Goal: Contribute content: Add original content to the website for others to see

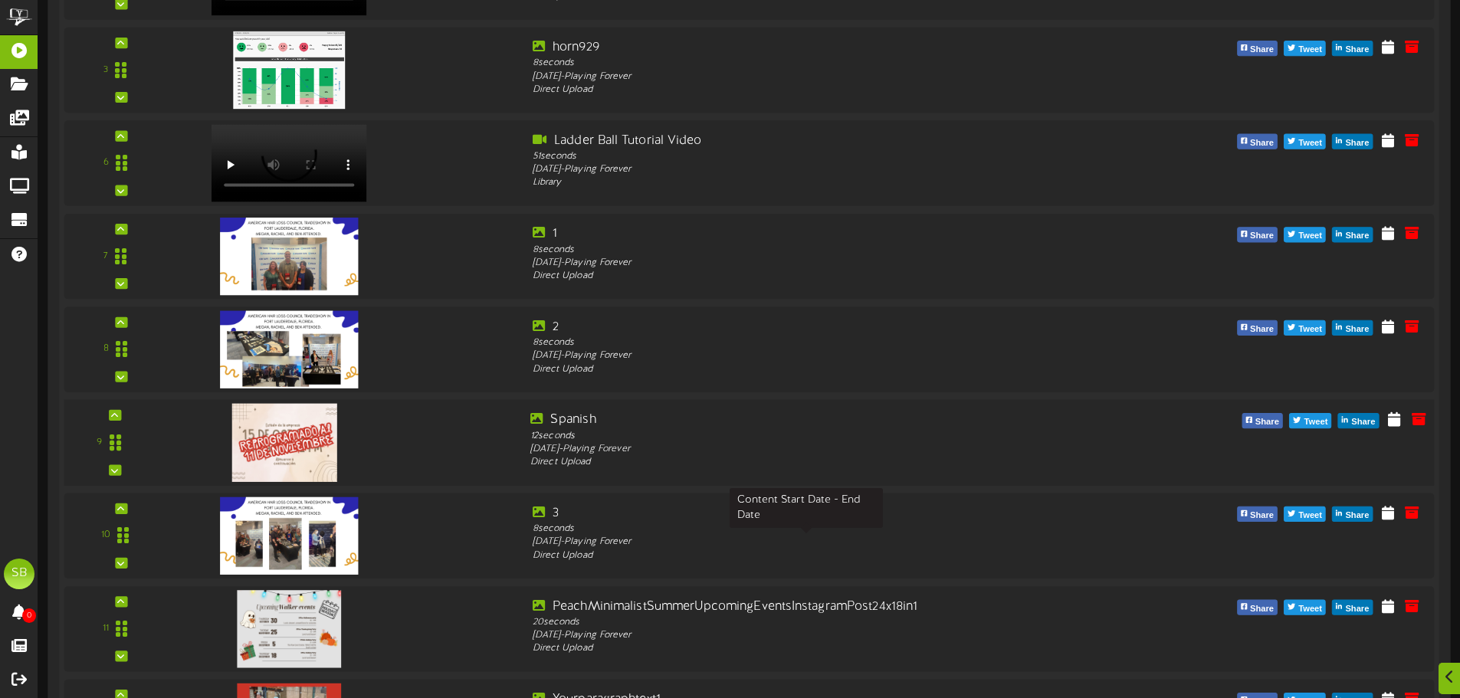
scroll to position [613, 0]
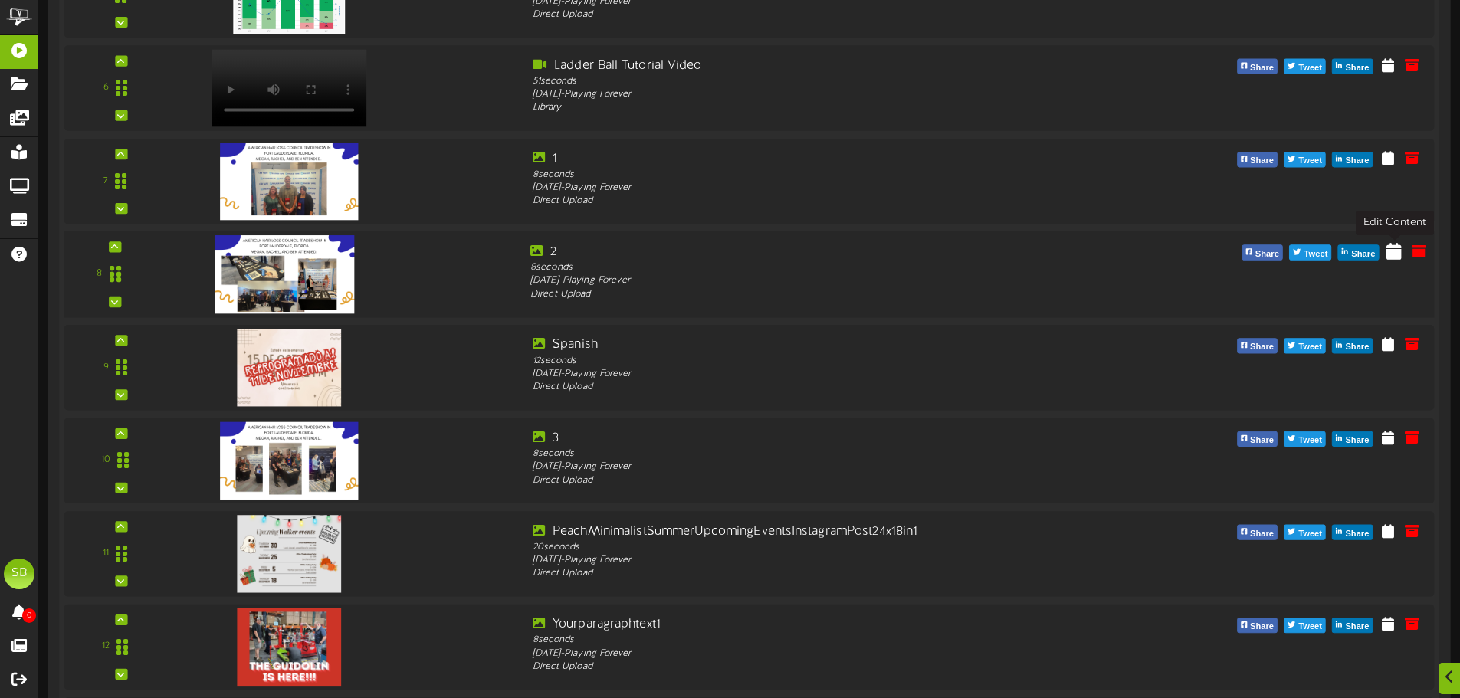
click at [1399, 253] on icon at bounding box center [1394, 250] width 15 height 17
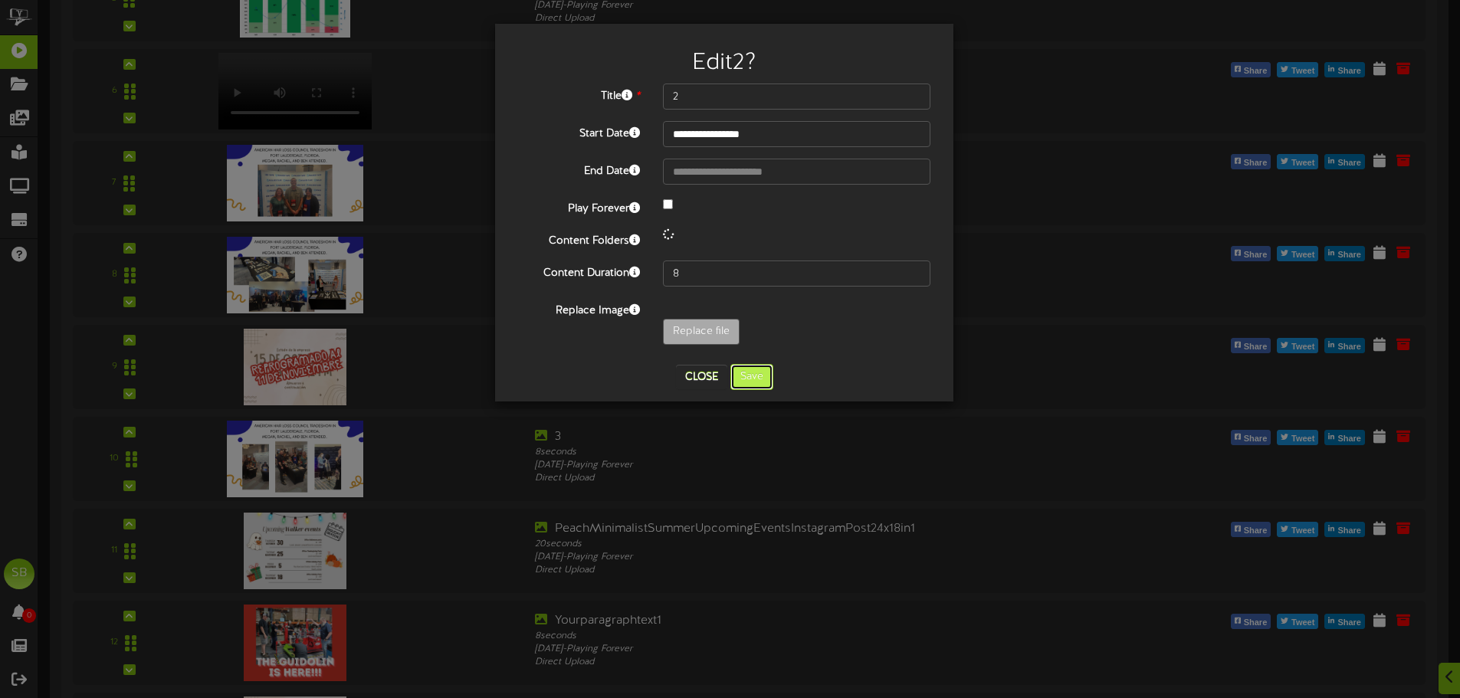
click at [749, 380] on button "Save" at bounding box center [751, 377] width 43 height 26
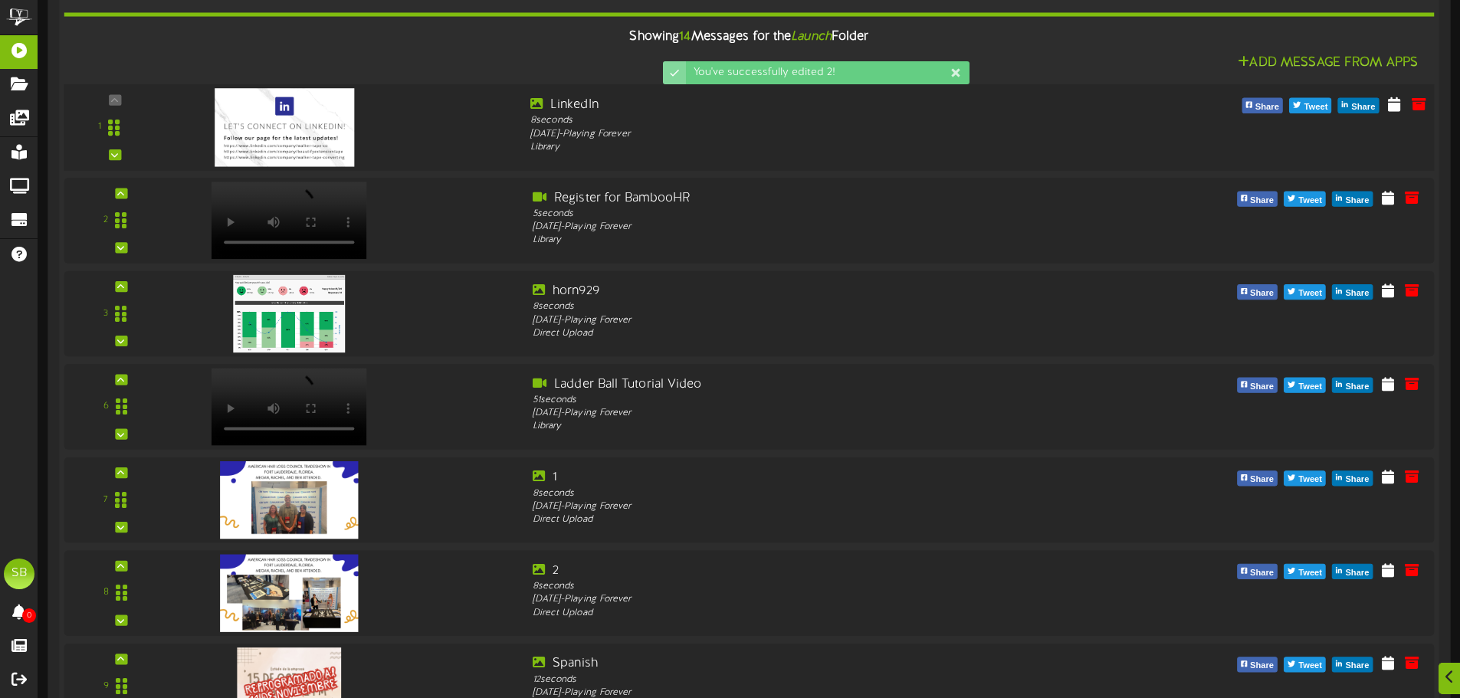
scroll to position [383, 0]
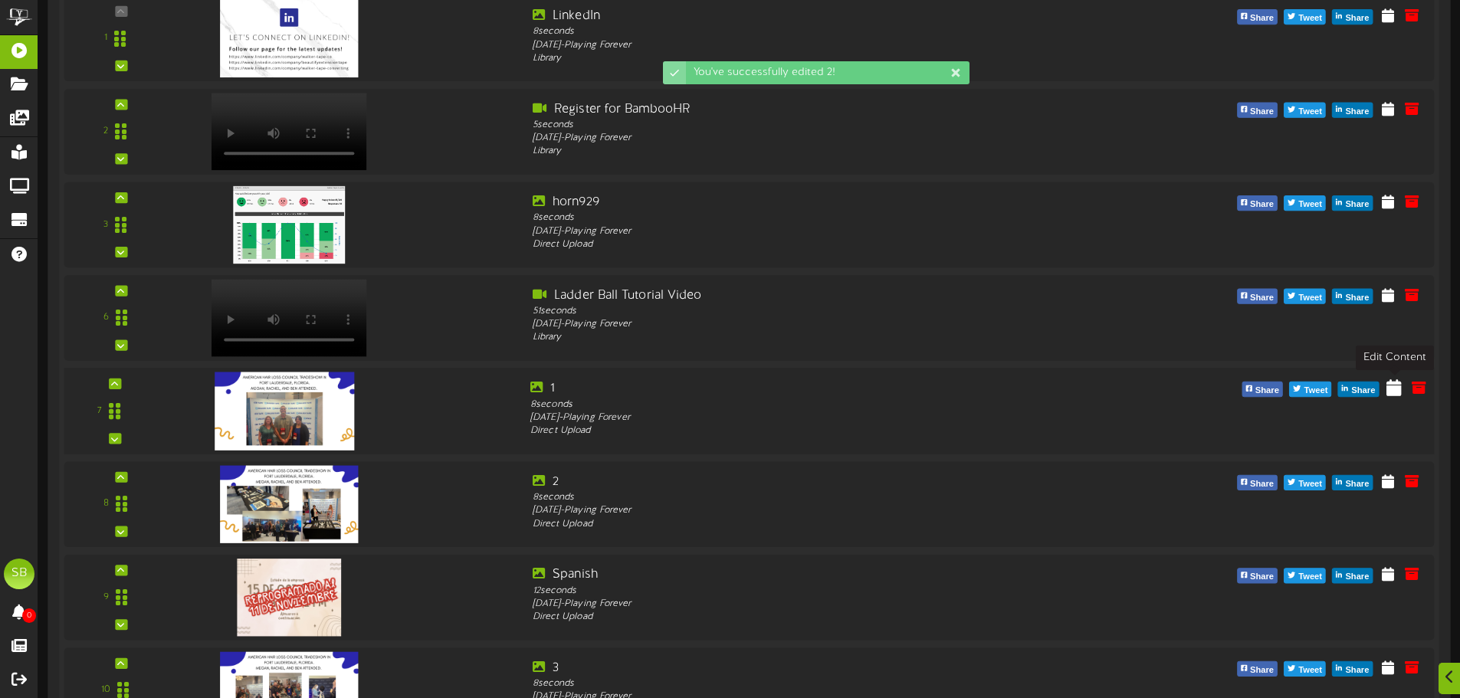
click at [1400, 392] on icon at bounding box center [1394, 387] width 15 height 17
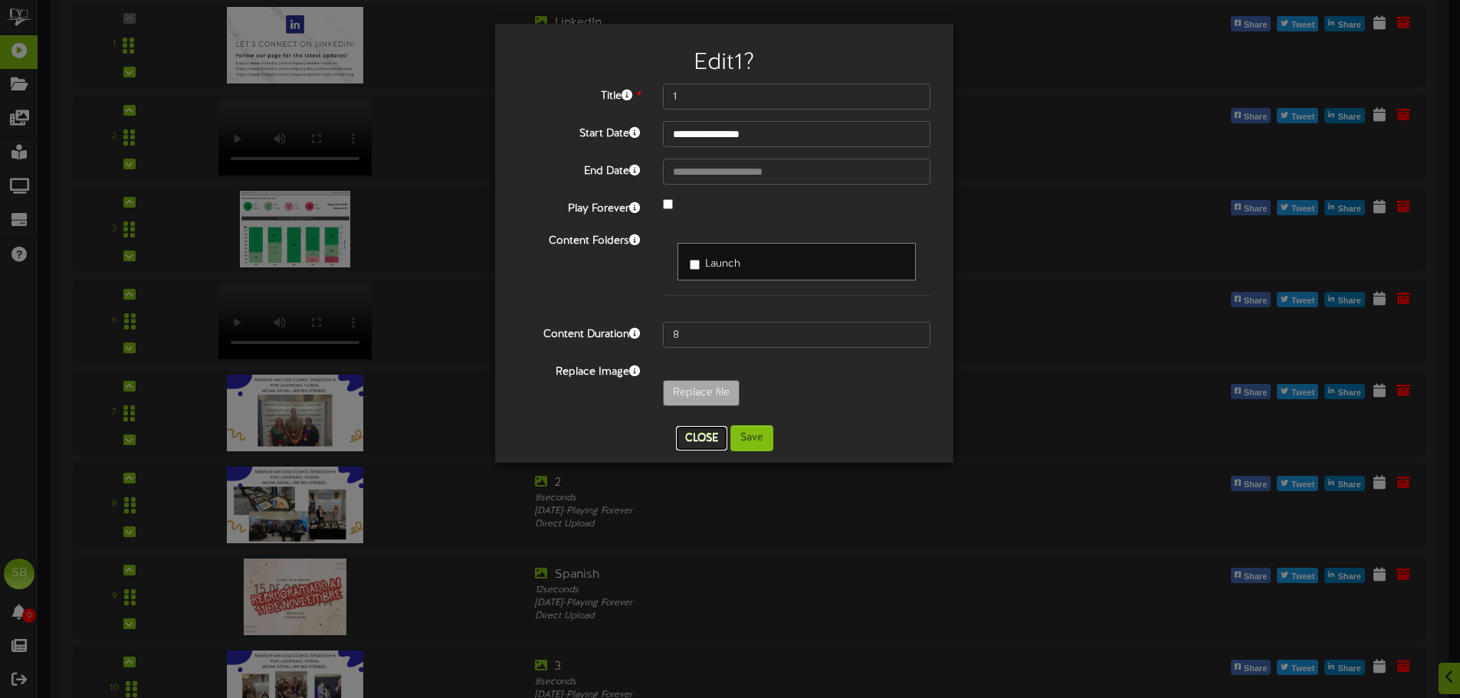
click at [693, 448] on button "Close" at bounding box center [701, 438] width 51 height 25
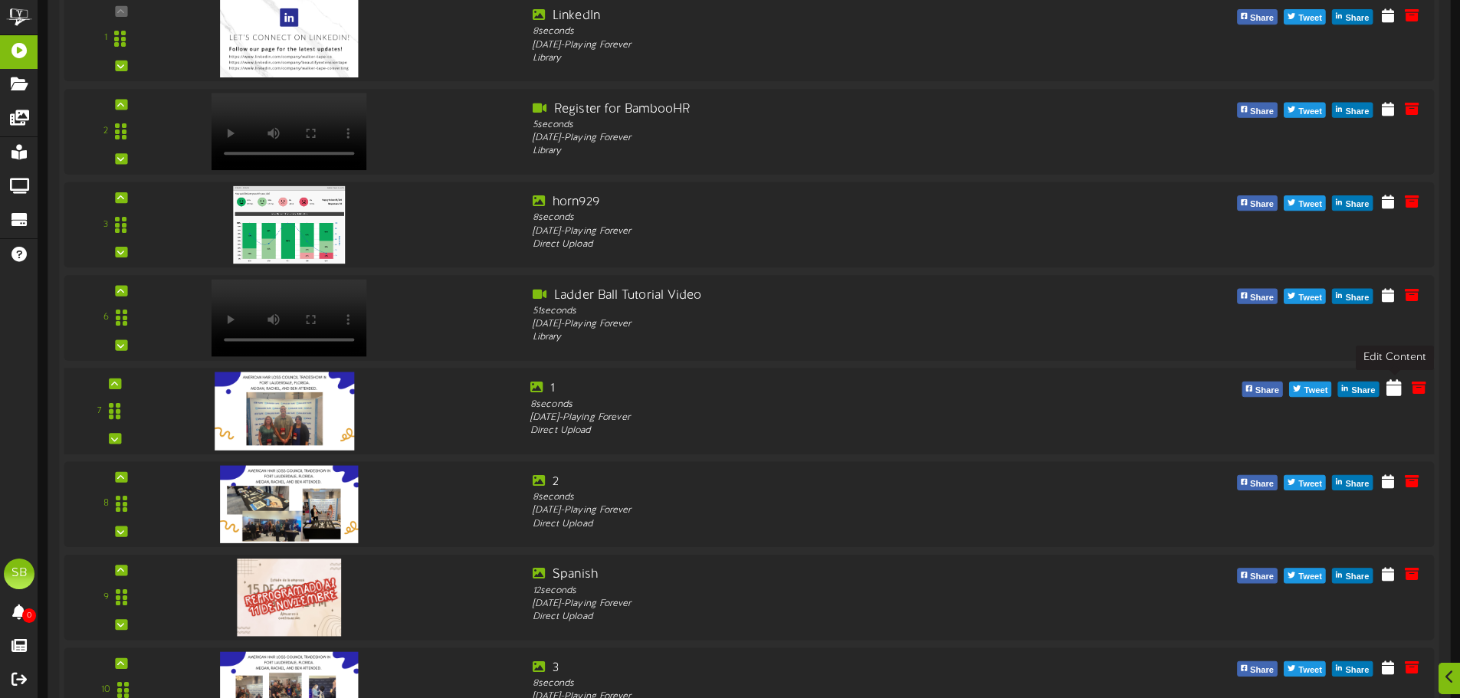
click at [1386, 388] on button at bounding box center [1394, 390] width 25 height 25
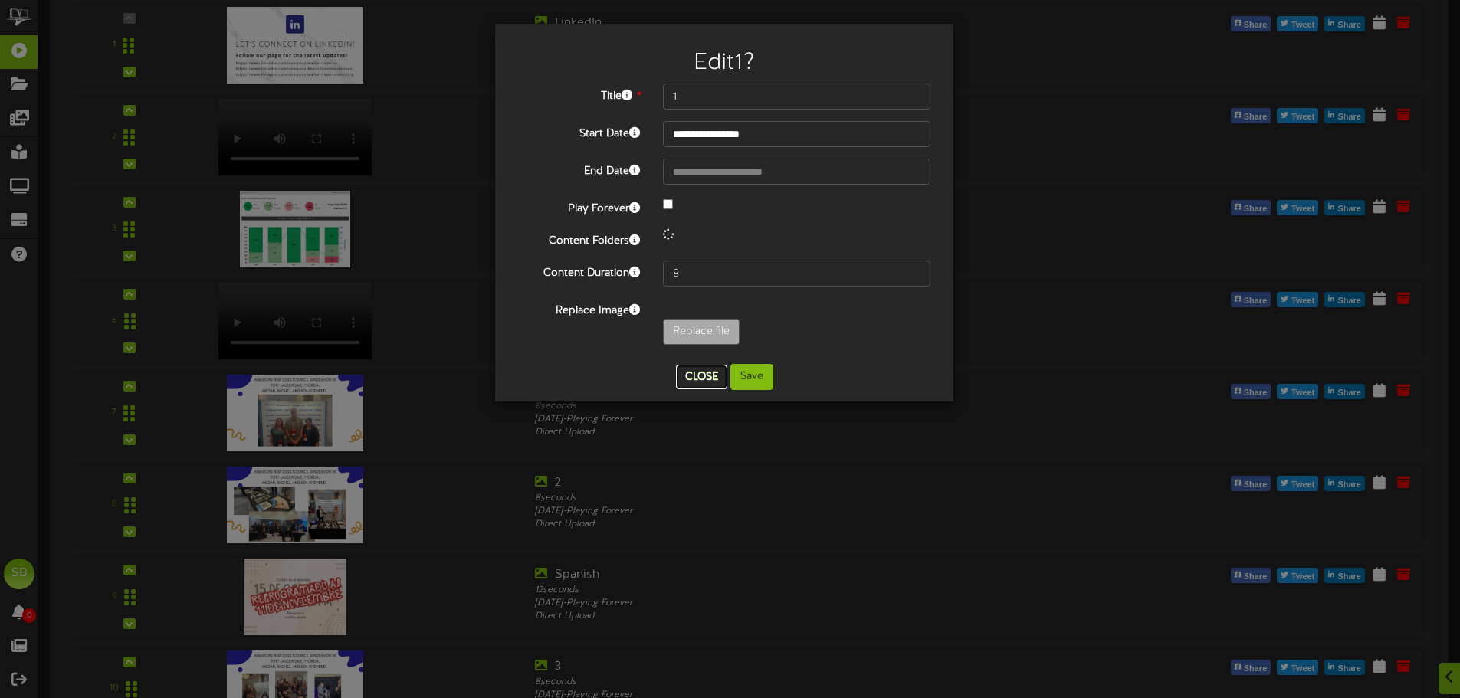
click at [685, 378] on button "Close" at bounding box center [701, 377] width 51 height 25
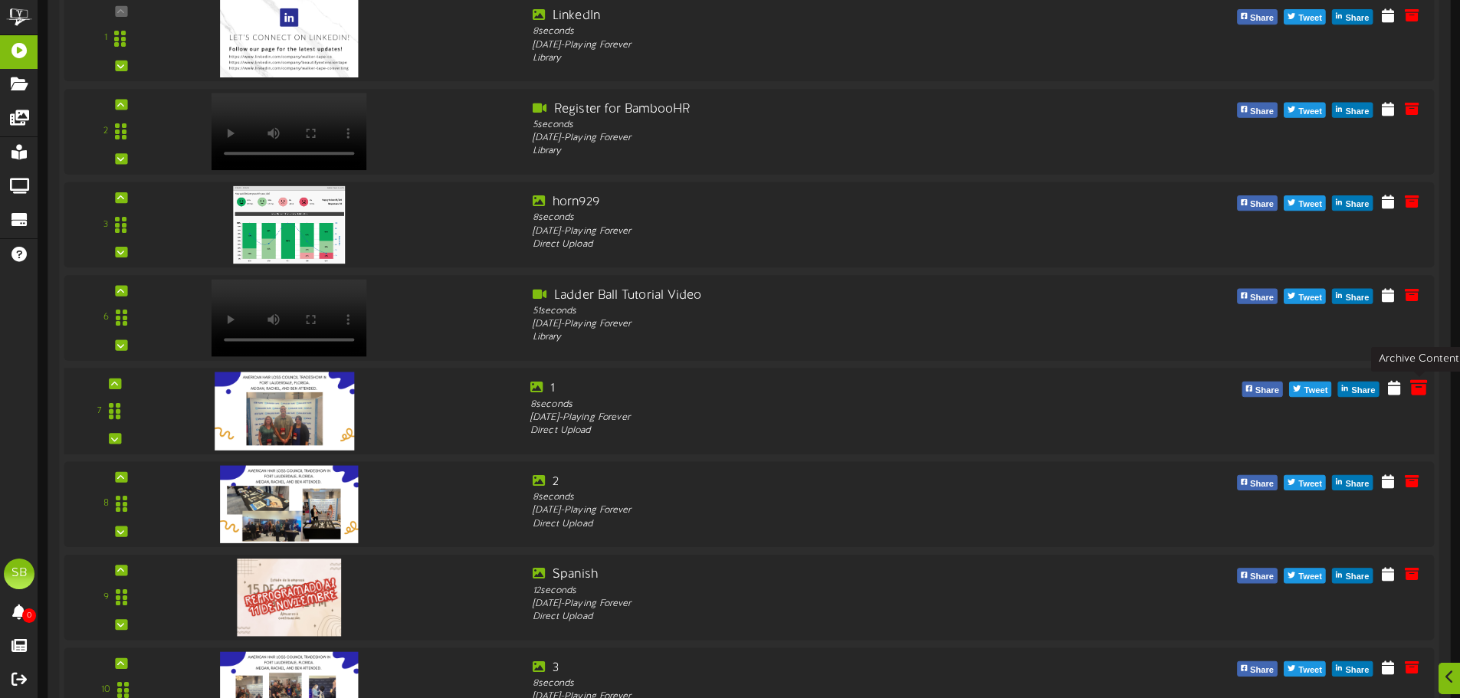
click at [1420, 390] on icon at bounding box center [1418, 387] width 17 height 17
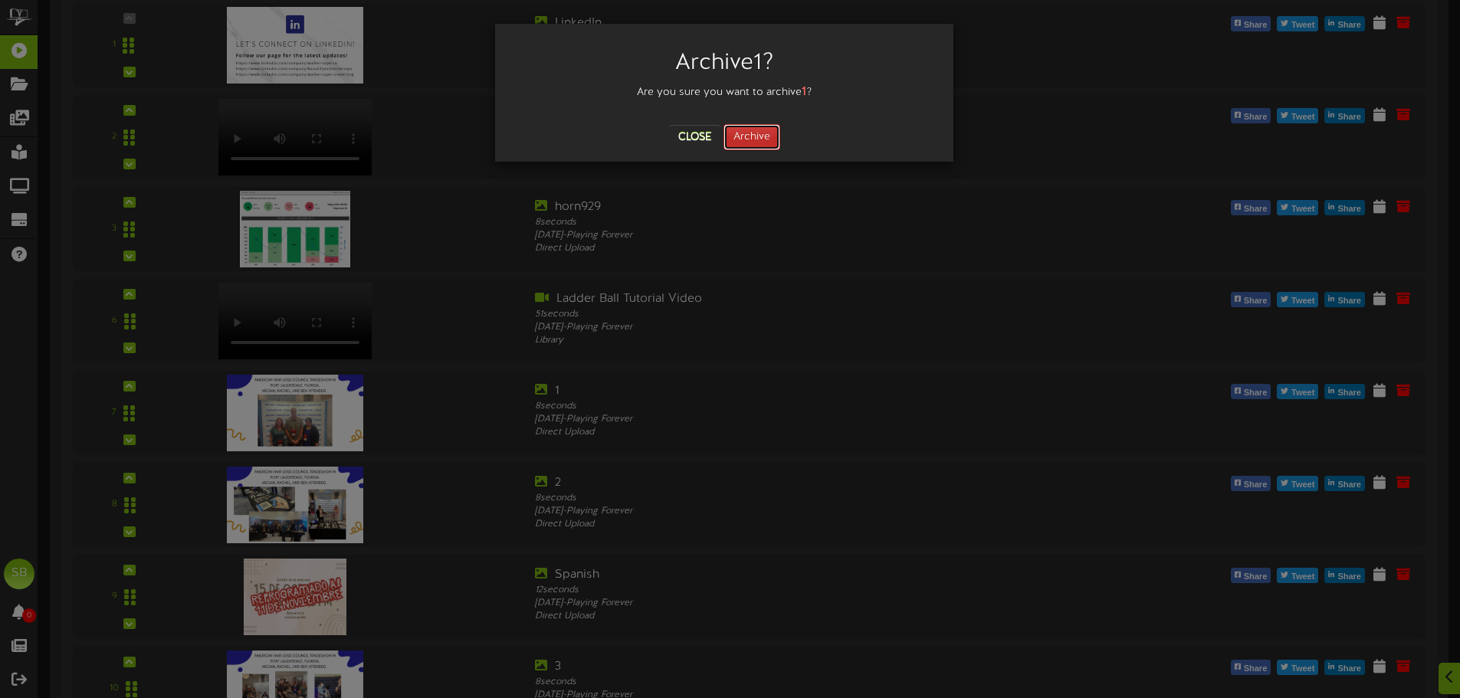
click at [743, 138] on button "Archive" at bounding box center [752, 137] width 57 height 26
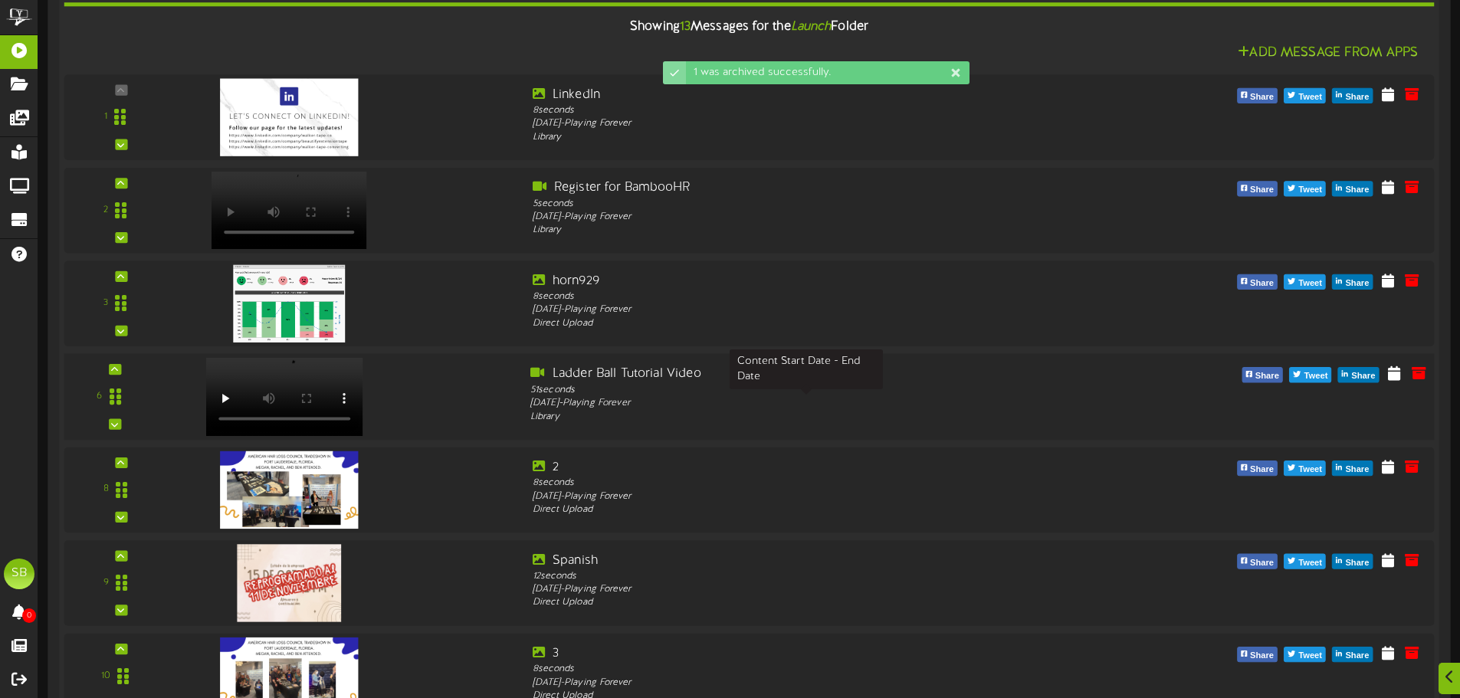
scroll to position [307, 0]
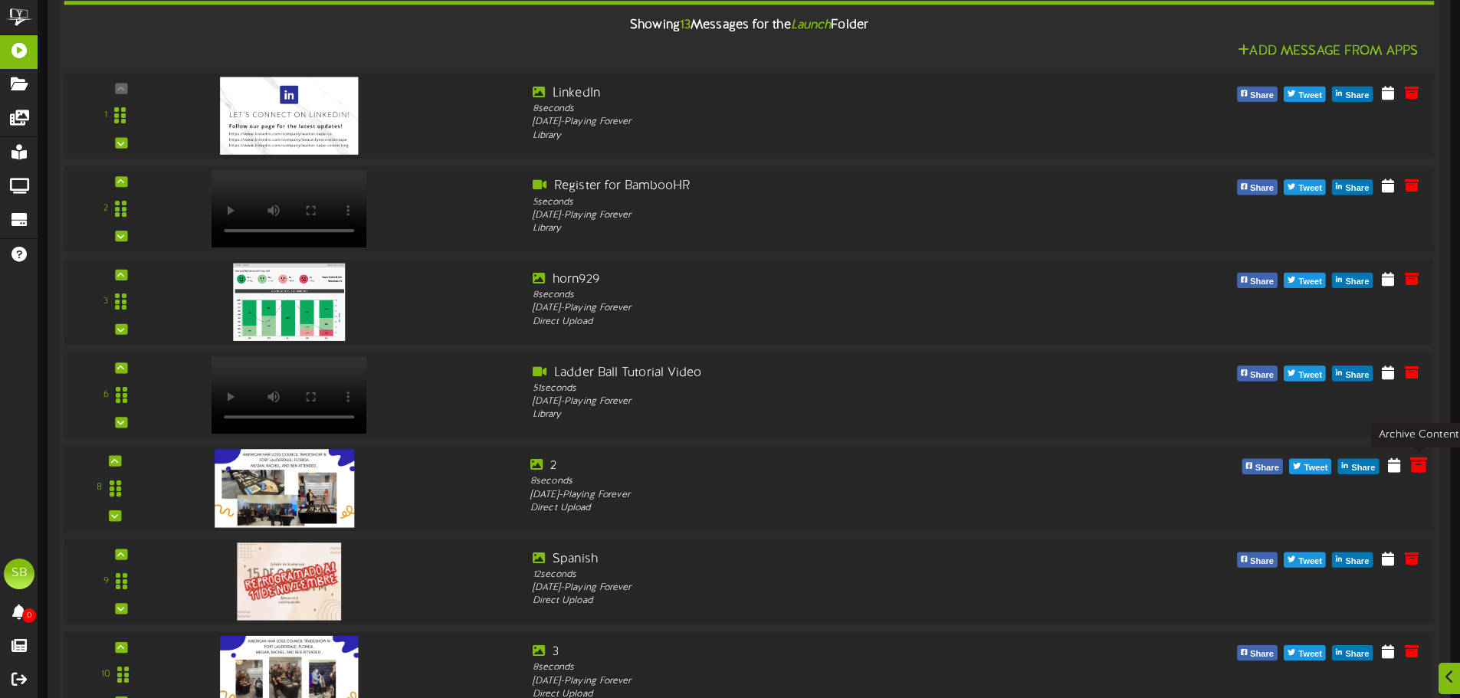
click at [1422, 465] on icon at bounding box center [1418, 464] width 17 height 17
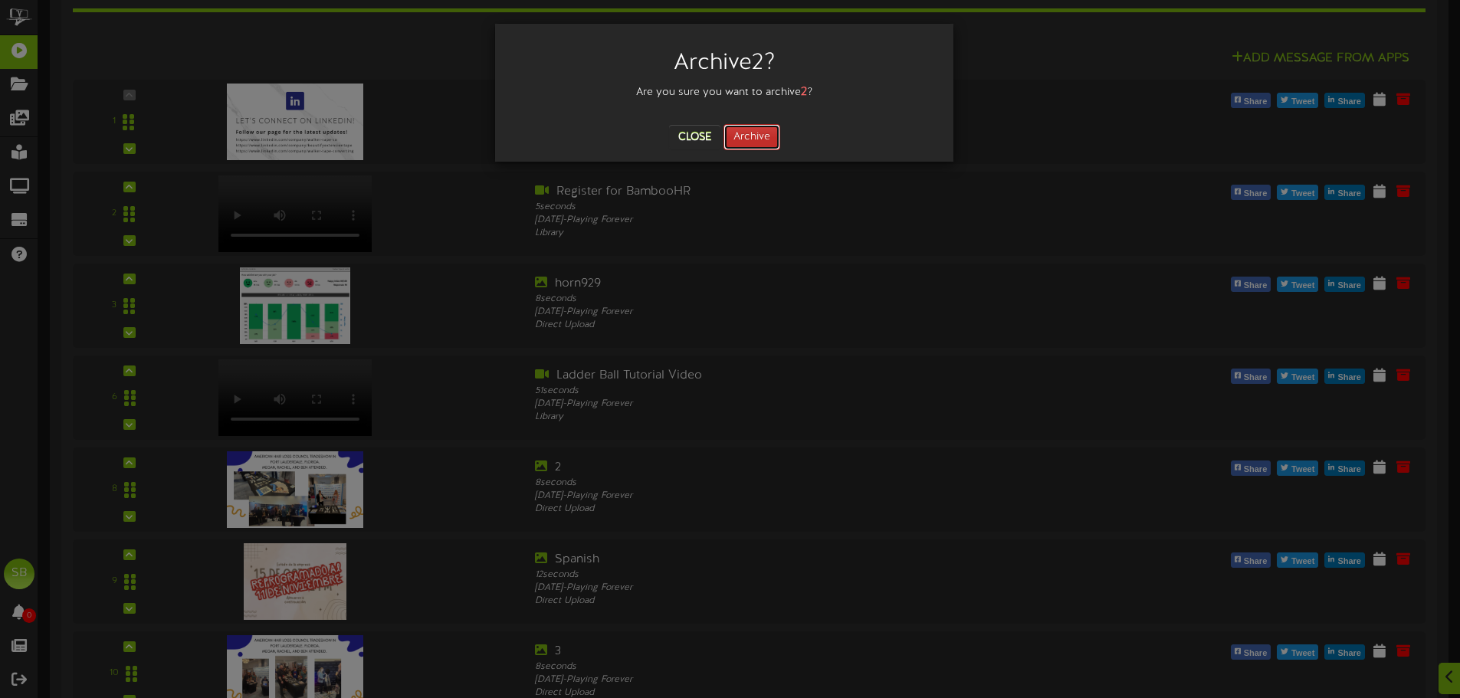
click at [763, 132] on button "Archive" at bounding box center [752, 137] width 57 height 26
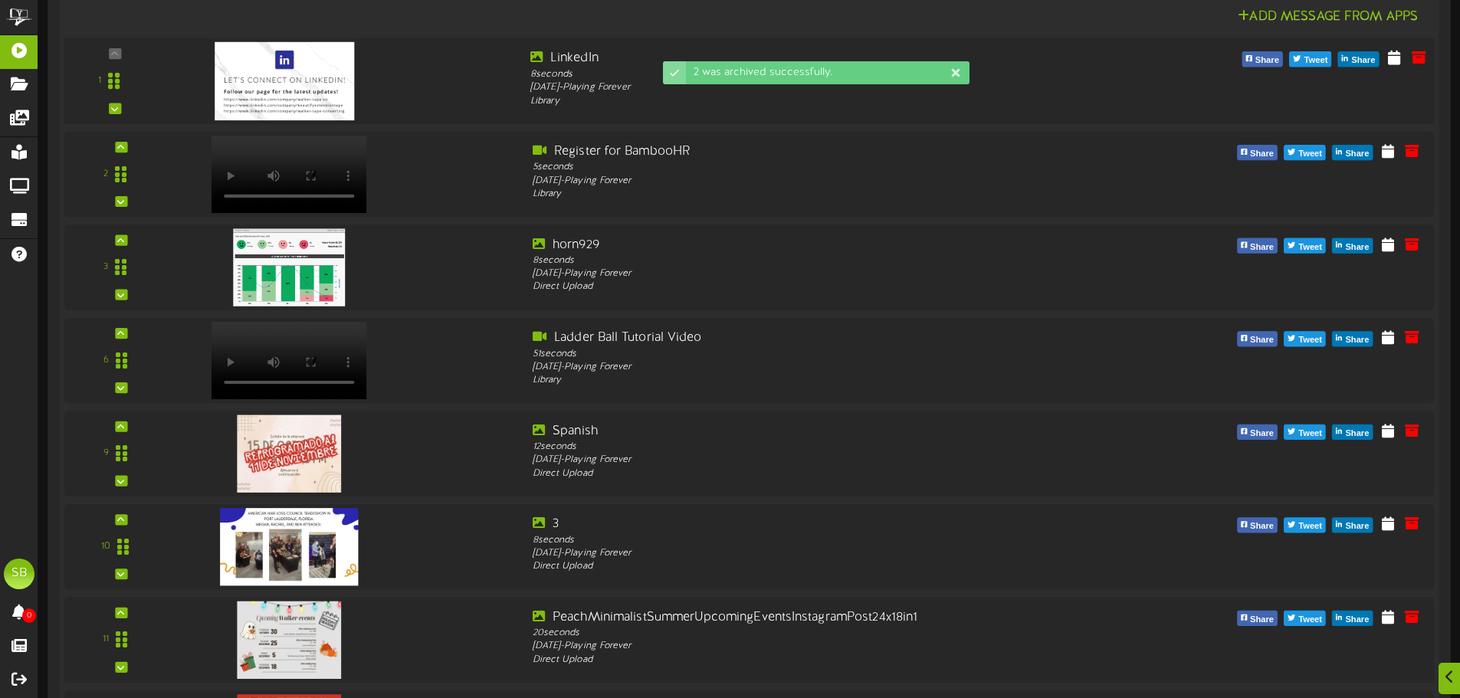
scroll to position [690, 0]
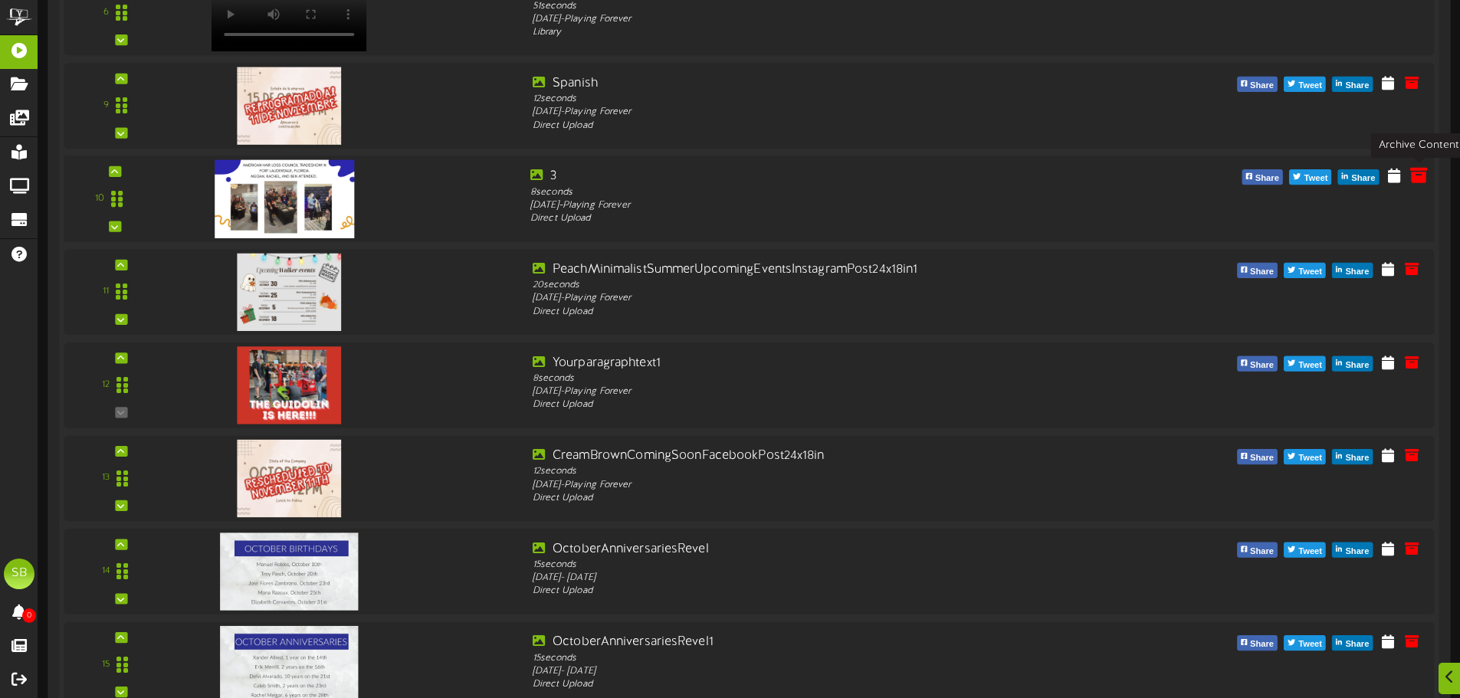
click at [1421, 181] on icon at bounding box center [1418, 174] width 17 height 17
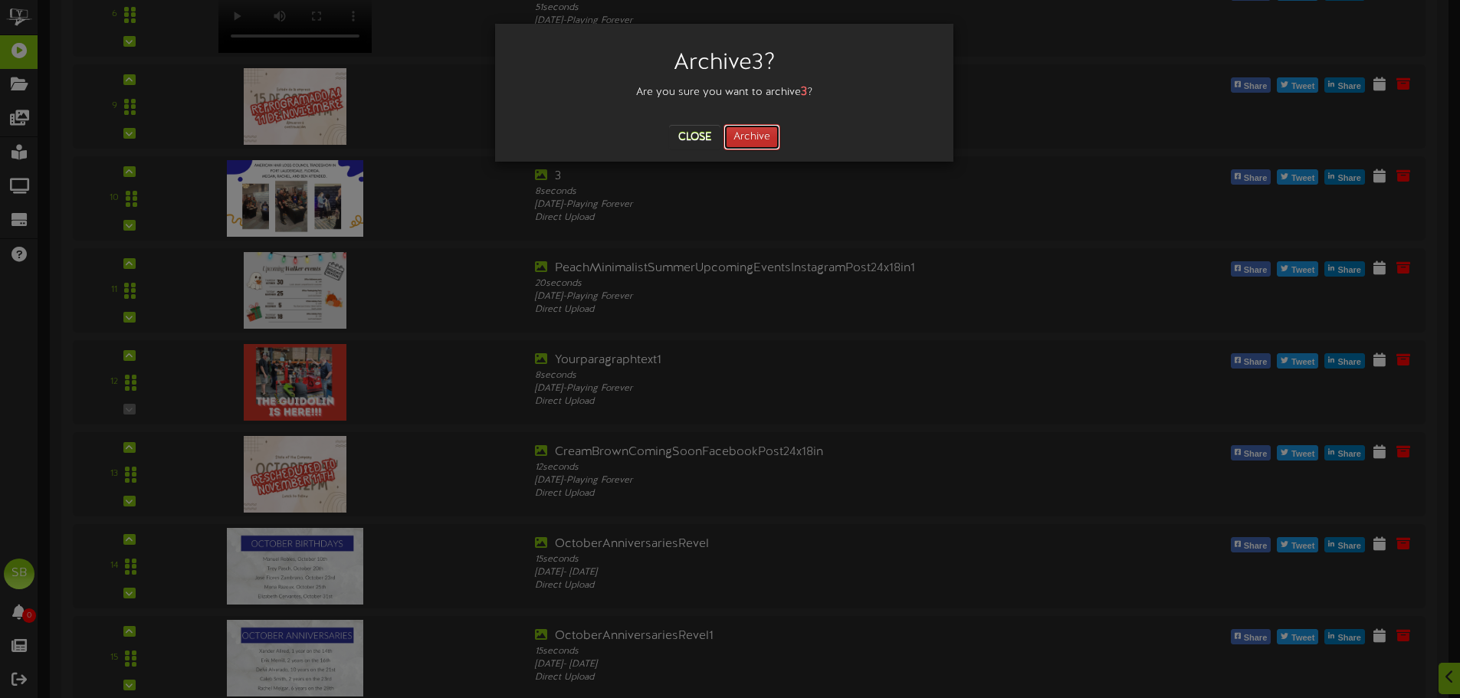
click at [753, 143] on button "Archive" at bounding box center [752, 137] width 57 height 26
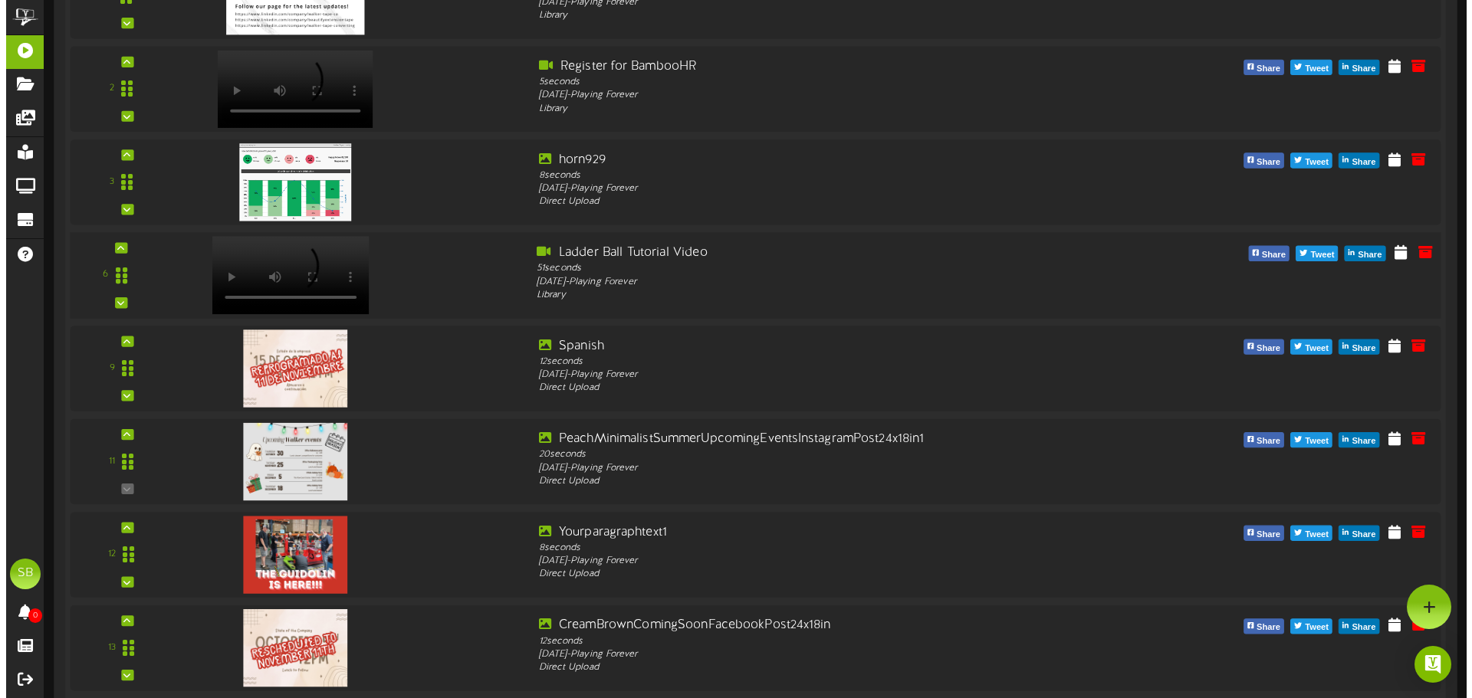
scroll to position [0, 0]
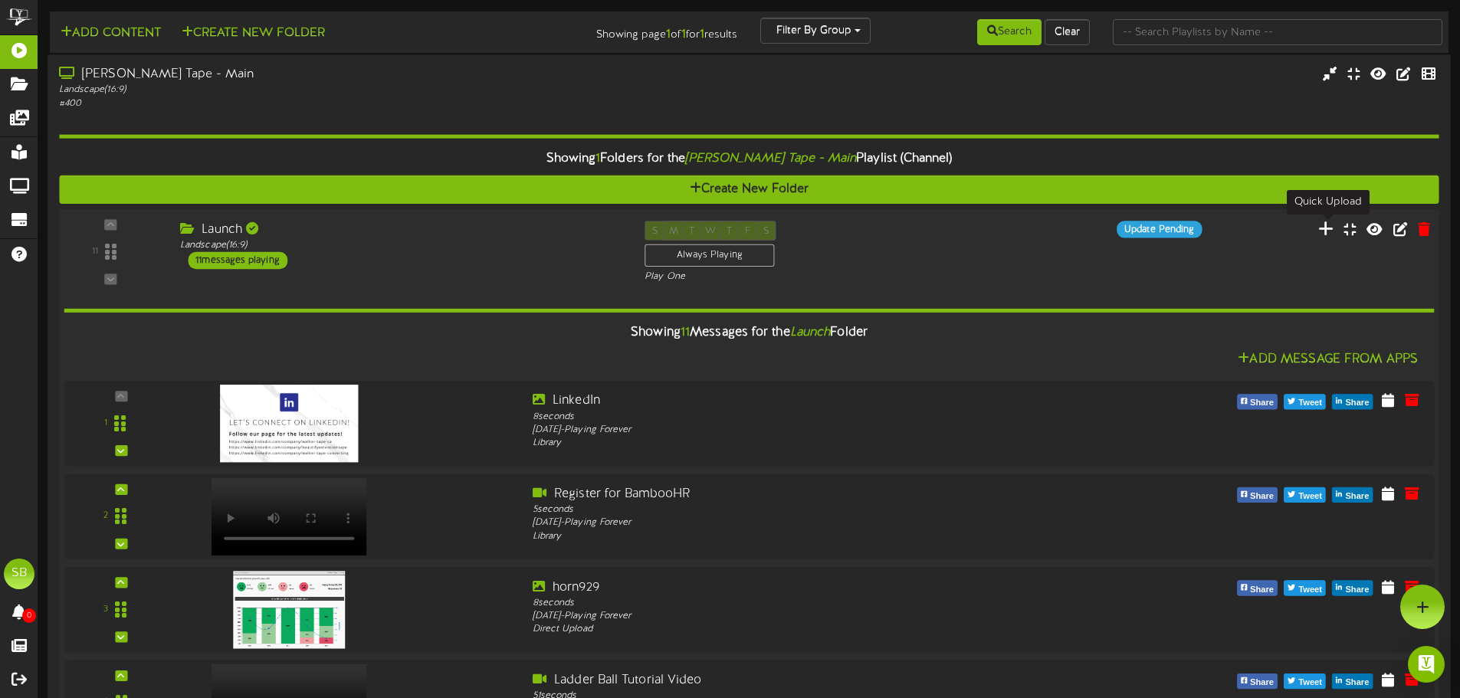
click at [1325, 227] on icon at bounding box center [1326, 228] width 16 height 17
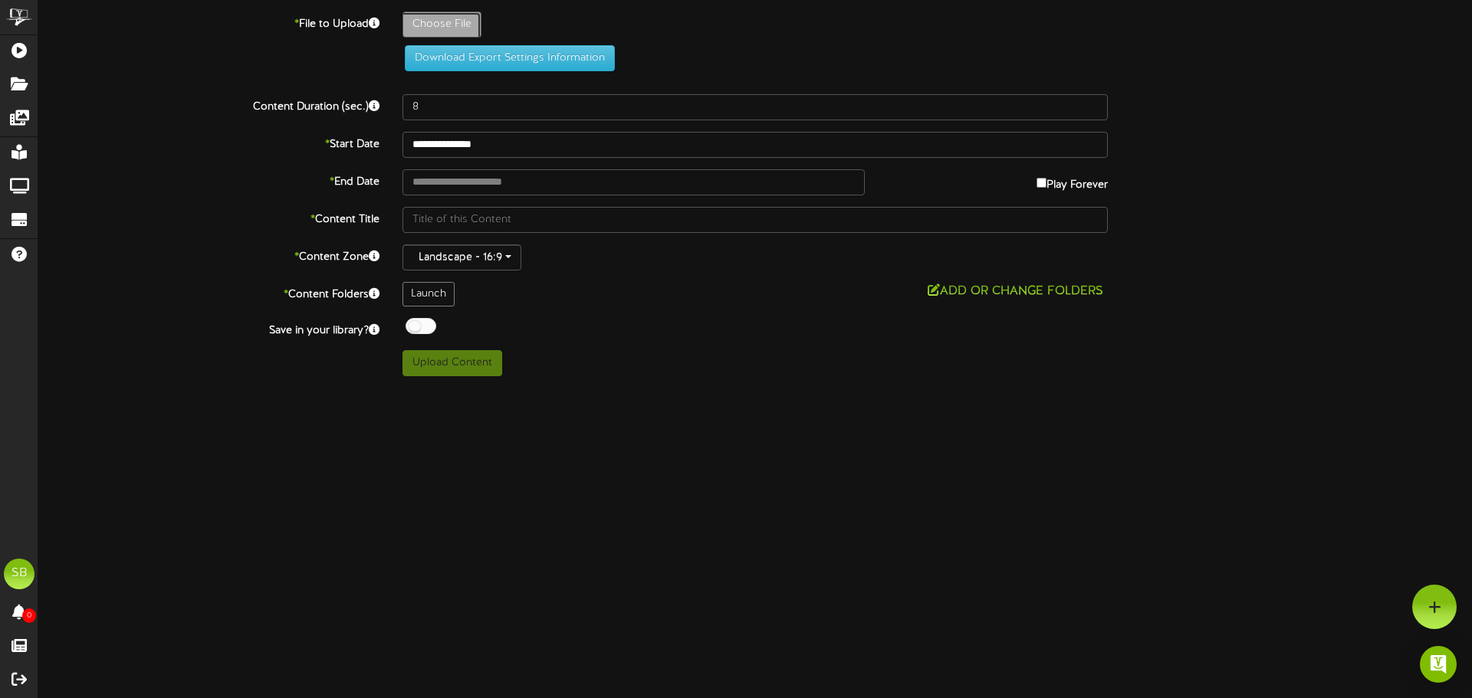
type input "**********"
type input "3mrachelbentony"
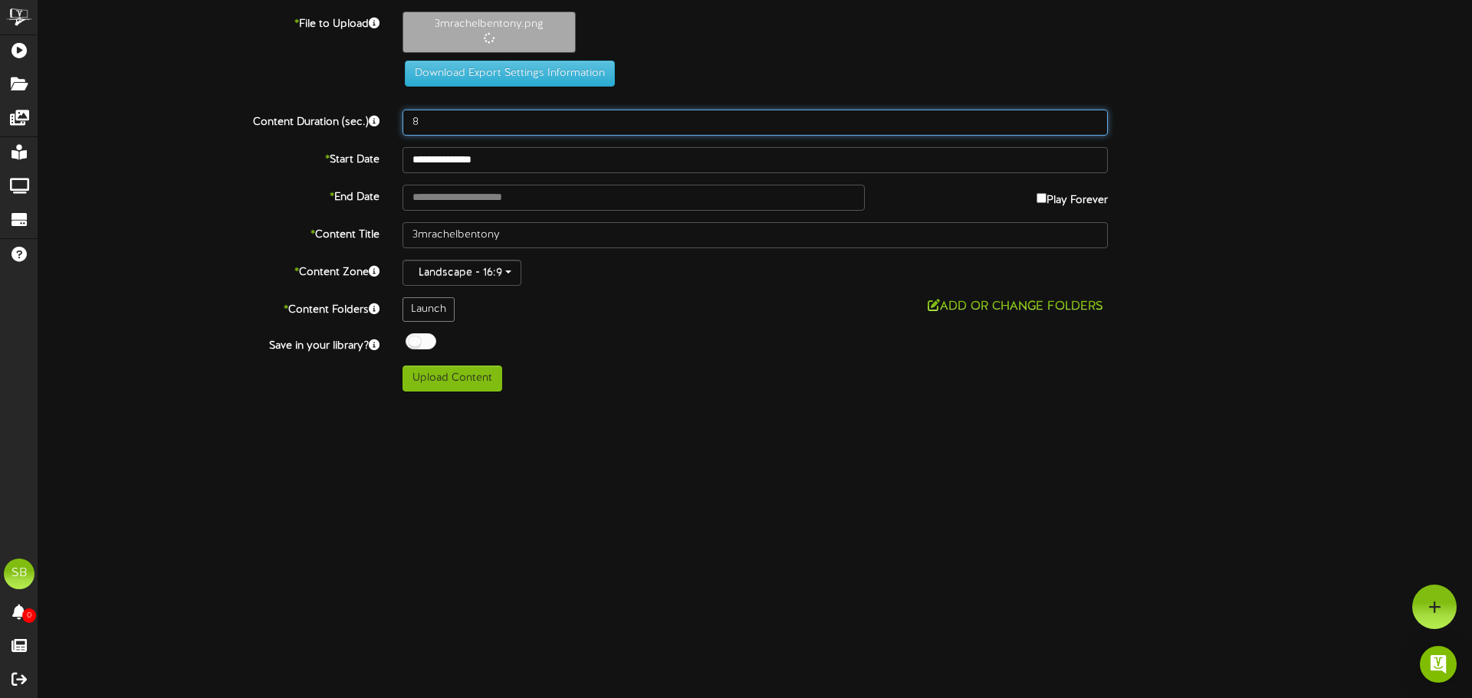
drag, startPoint x: 415, startPoint y: 125, endPoint x: 394, endPoint y: 123, distance: 21.6
click at [396, 123] on div "8" at bounding box center [755, 123] width 728 height 26
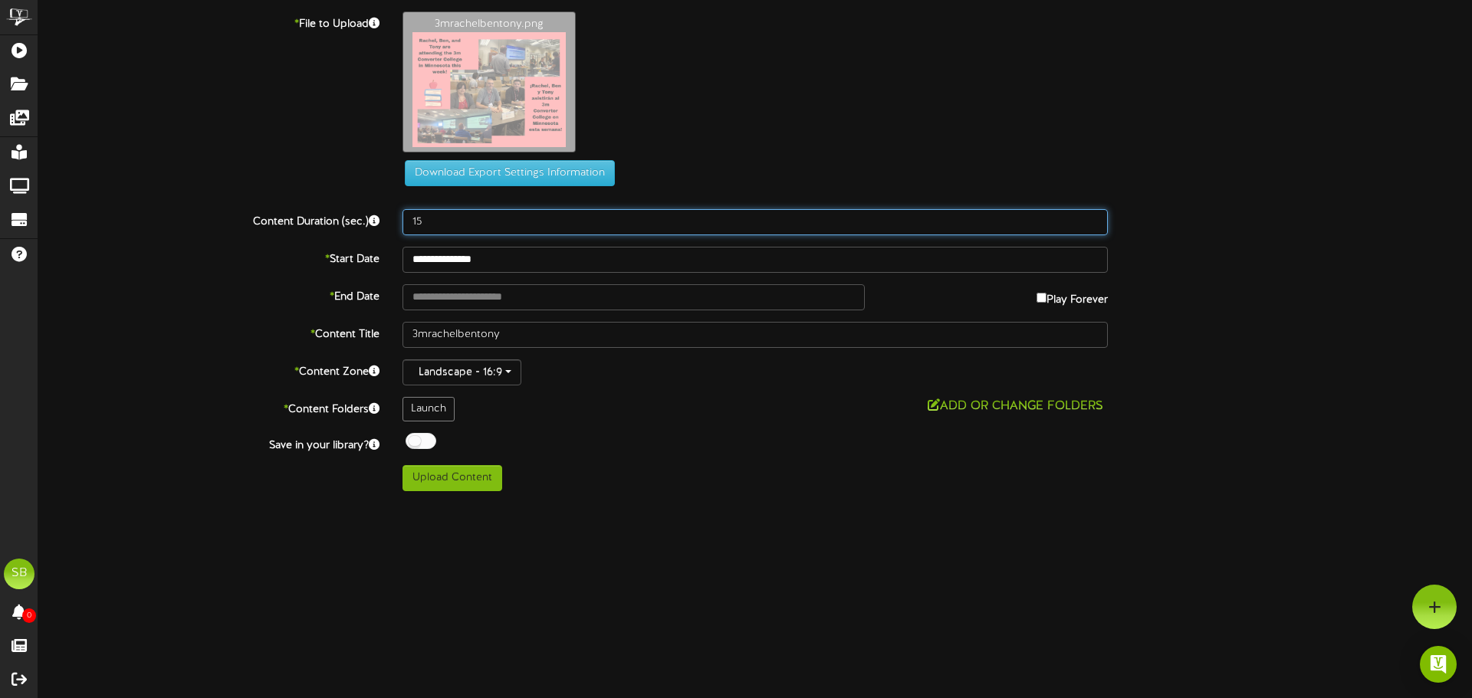
type input "15"
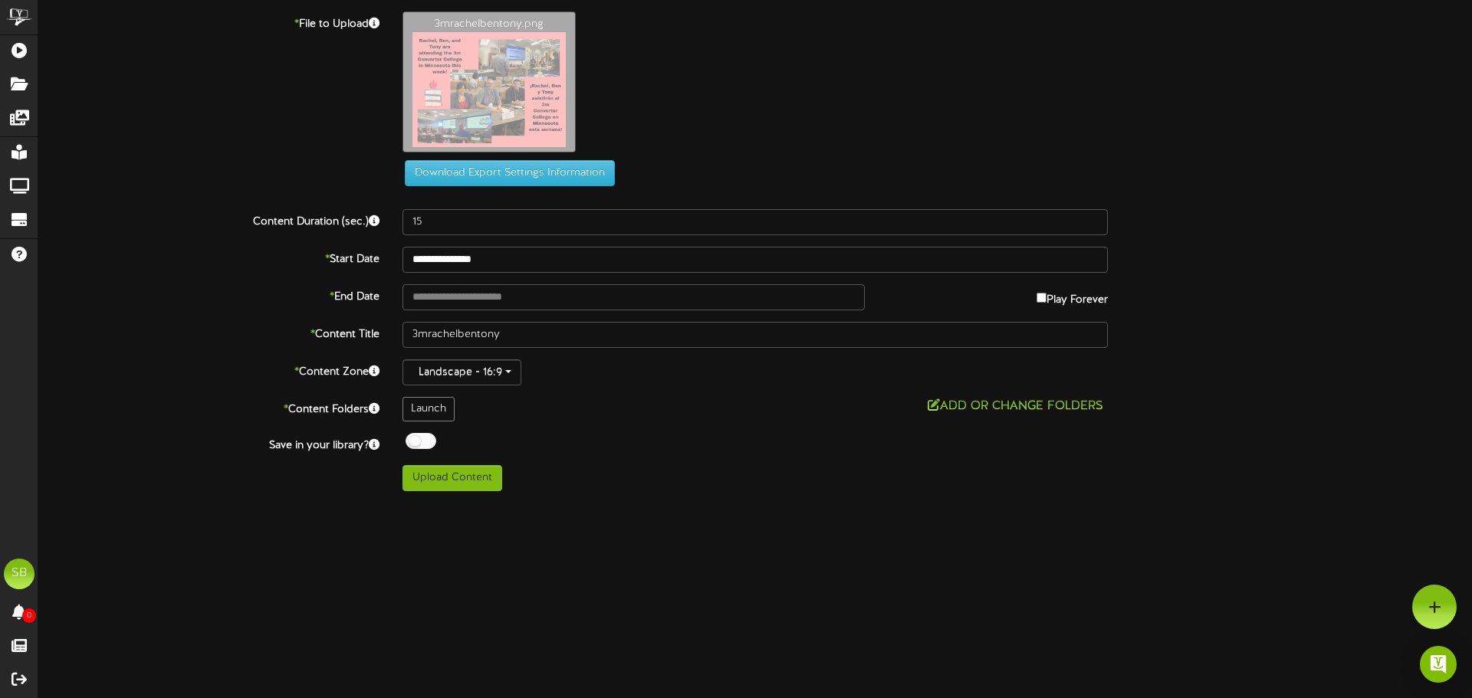
click at [169, 255] on label "* Start Date" at bounding box center [209, 257] width 364 height 21
click at [473, 478] on button "Upload Content" at bounding box center [452, 478] width 100 height 26
type input "**********"
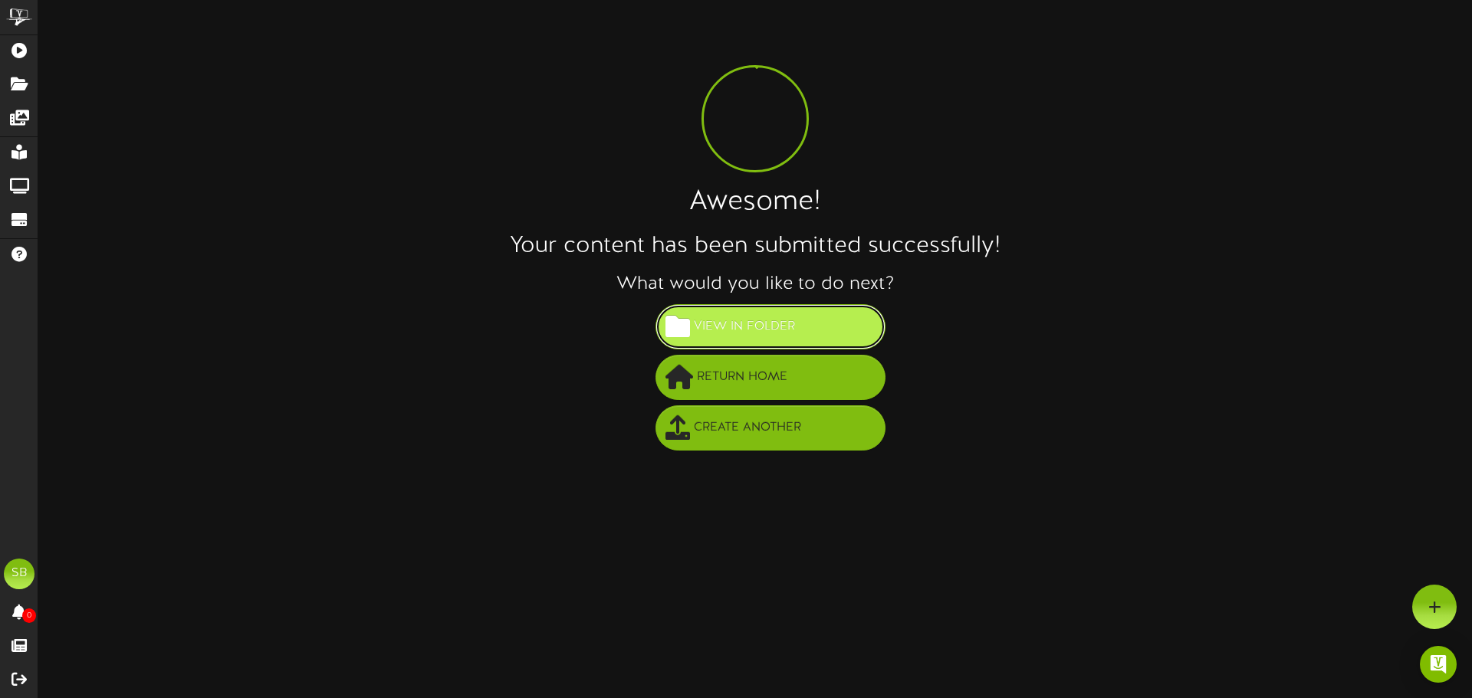
click at [693, 322] on span "View in Folder" at bounding box center [744, 326] width 109 height 25
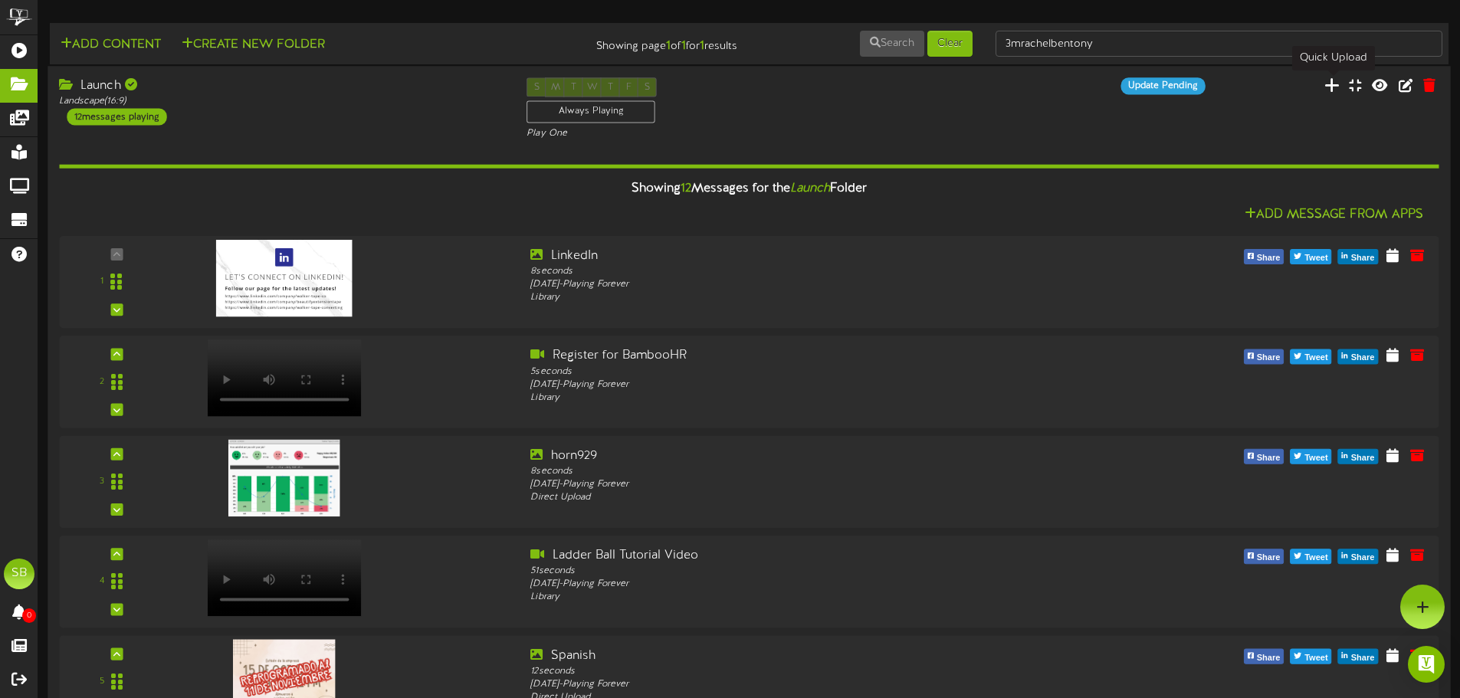
click at [1333, 84] on icon at bounding box center [1332, 85] width 15 height 17
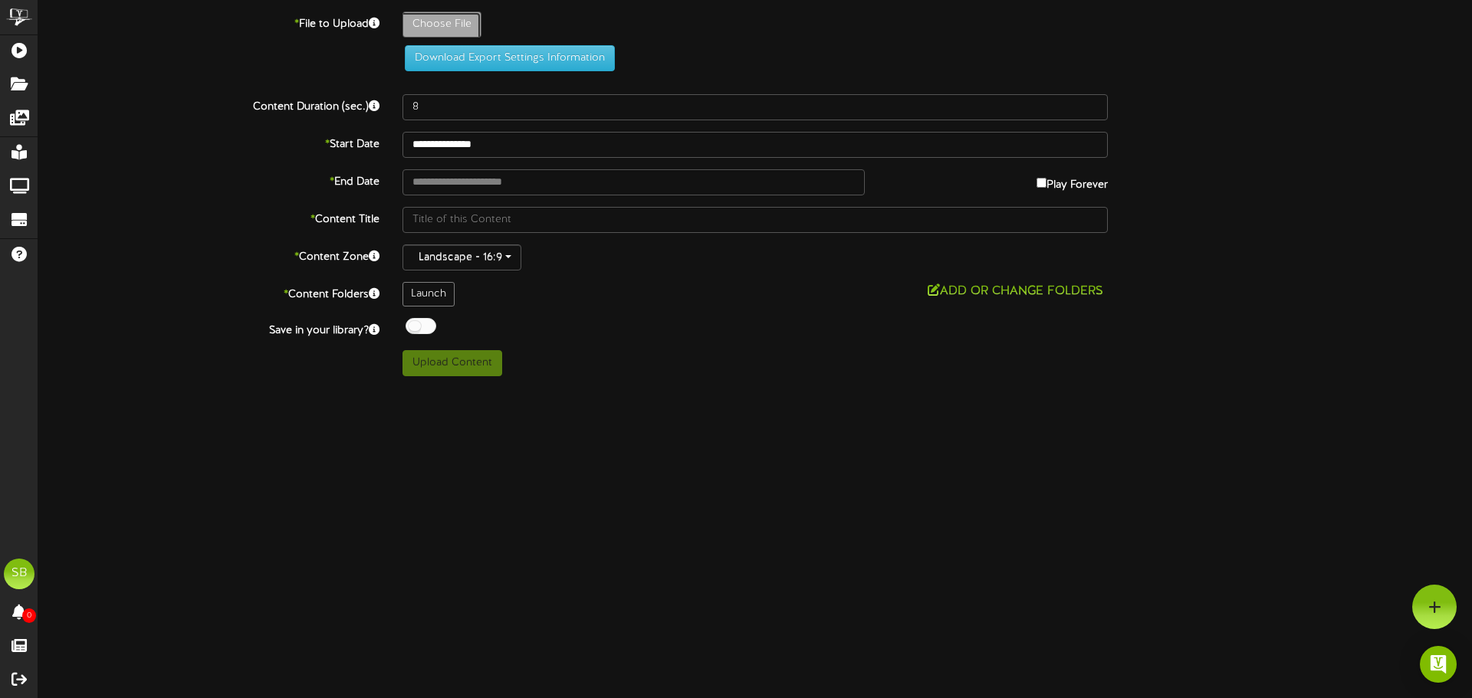
type input "**********"
type input "BrookeandDwaynevisitingJinnyBeautySupplyinAtlanta"
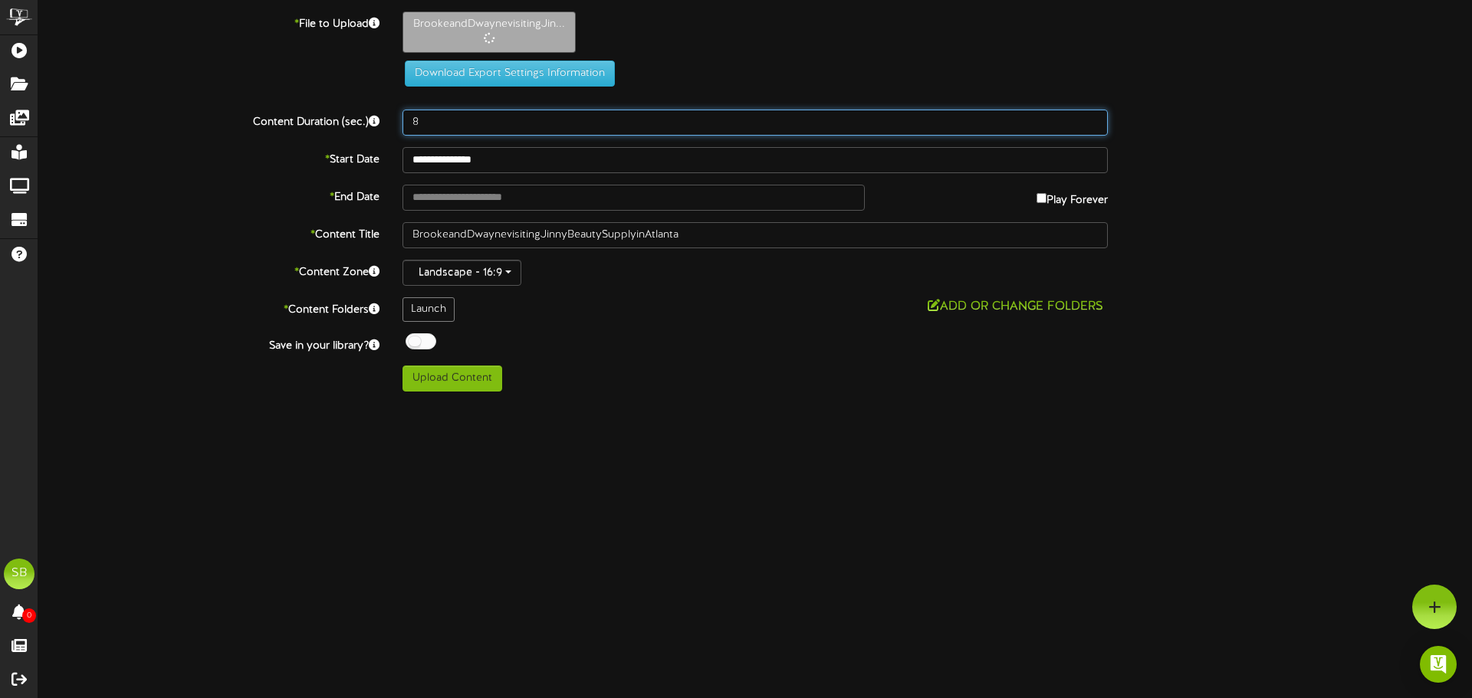
drag, startPoint x: 457, startPoint y: 126, endPoint x: 413, endPoint y: 126, distance: 43.7
click at [419, 126] on input "8" at bounding box center [754, 123] width 705 height 26
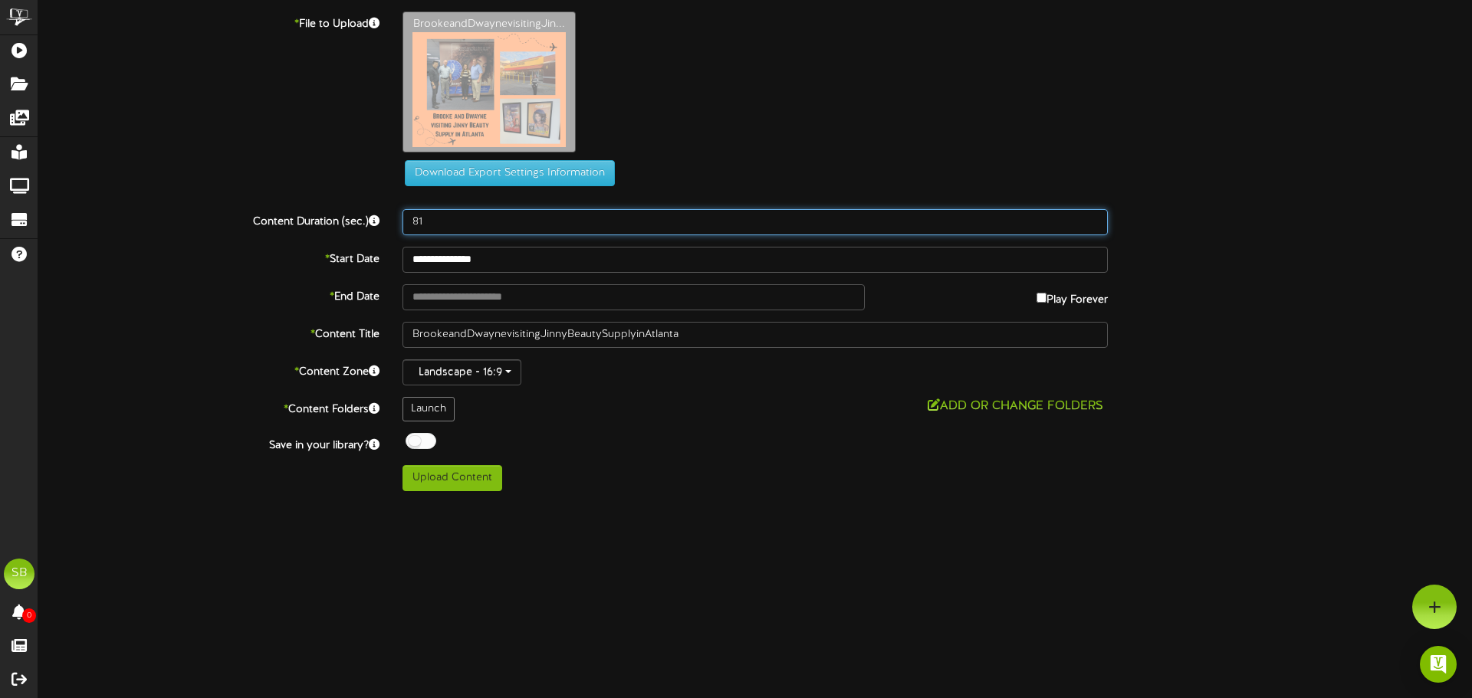
type input "8"
type input "15"
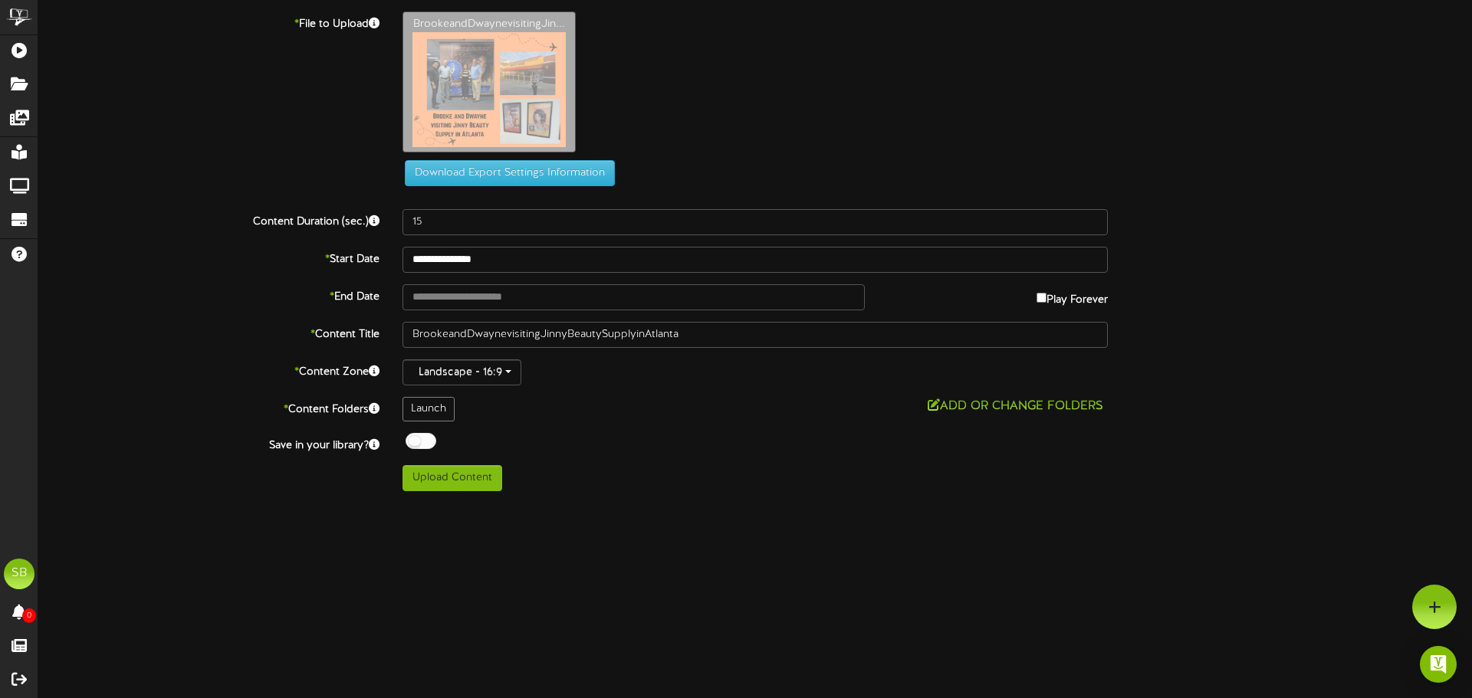
click at [236, 113] on div "Download Export Settings Information" at bounding box center [754, 98] width 1479 height 175
click at [471, 477] on button "Upload Content" at bounding box center [452, 478] width 100 height 26
type input "**********"
